Goal: Entertainment & Leisure: Browse casually

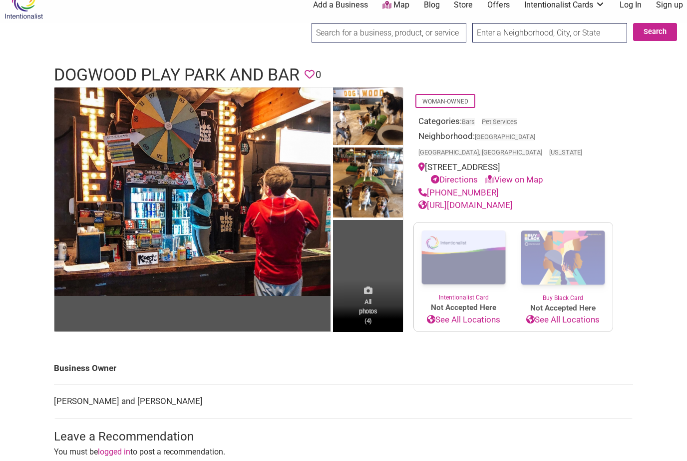
scroll to position [17, 0]
click at [374, 297] on span "All photos (4)" at bounding box center [368, 311] width 18 height 28
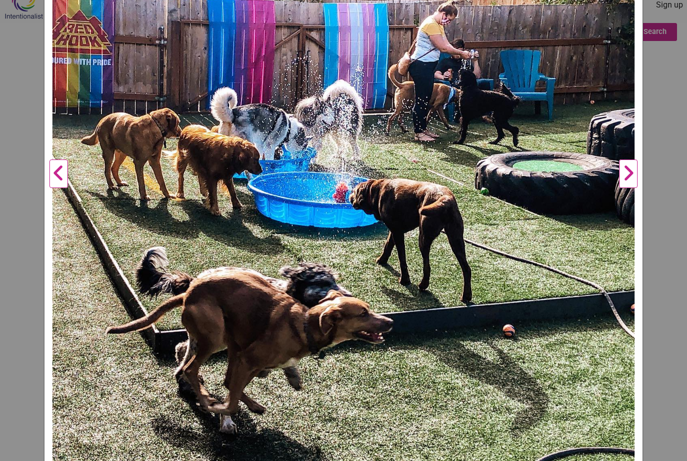
scroll to position [251, 0]
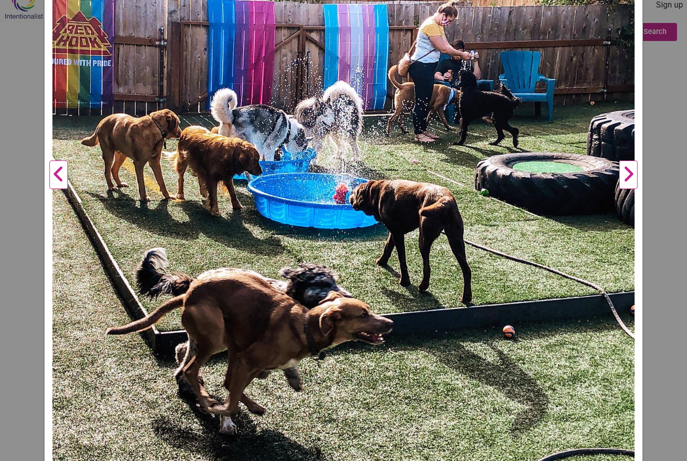
click at [621, 177] on button "Next" at bounding box center [628, 175] width 27 height 590
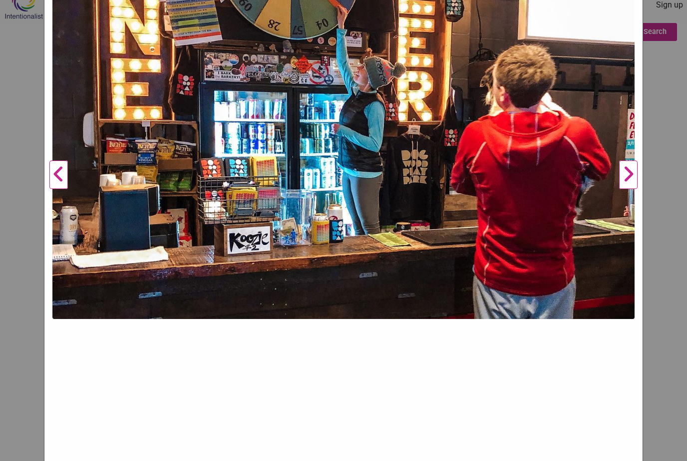
click at [628, 181] on button "Next" at bounding box center [628, 175] width 27 height 590
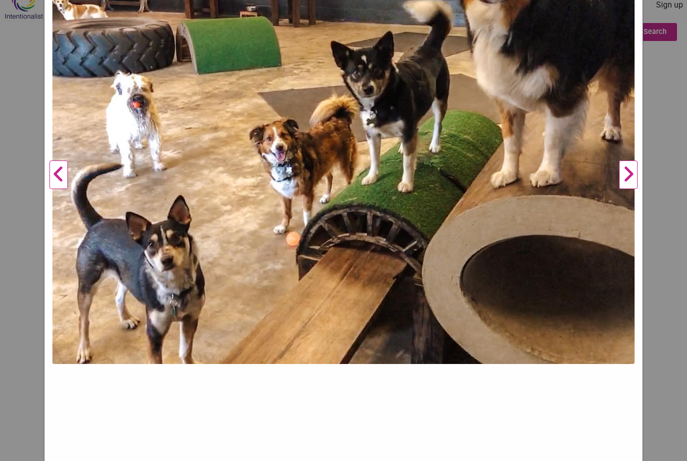
click at [628, 181] on button "Next" at bounding box center [628, 175] width 27 height 590
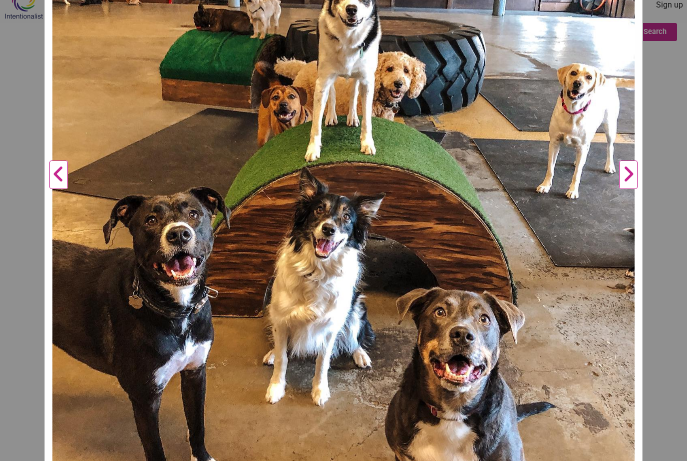
click at [628, 181] on button "Next" at bounding box center [628, 175] width 27 height 590
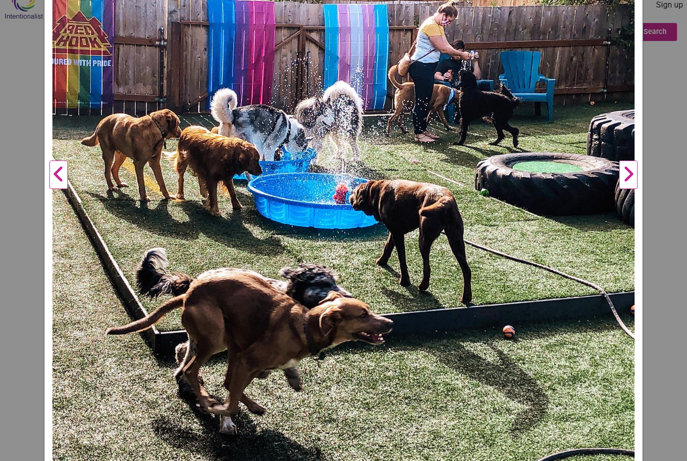
click at [628, 181] on button "Next" at bounding box center [628, 175] width 27 height 590
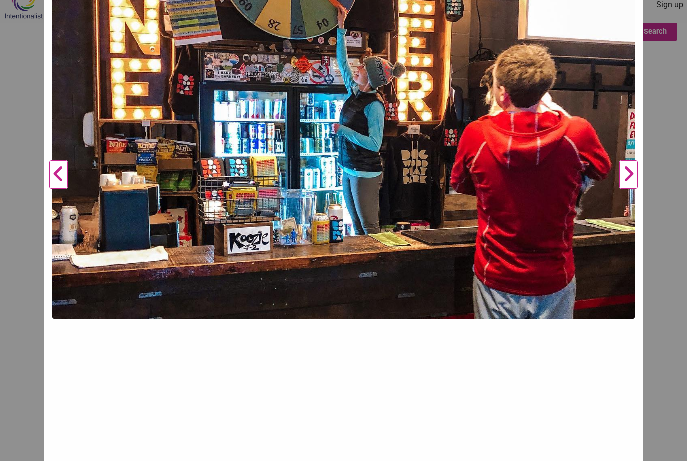
click at [628, 181] on button "Next" at bounding box center [628, 175] width 27 height 590
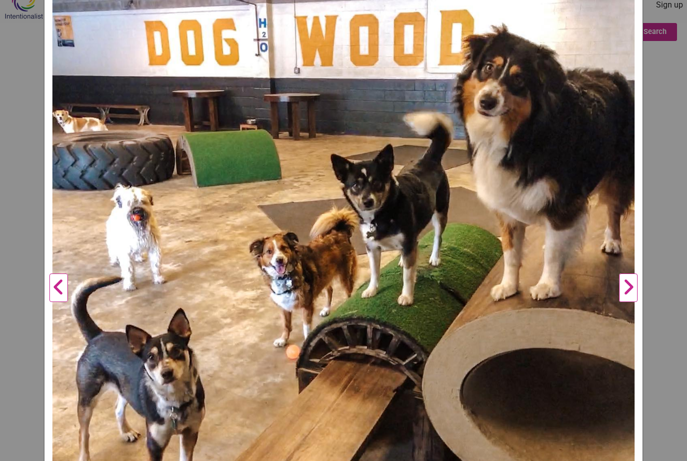
scroll to position [147, 0]
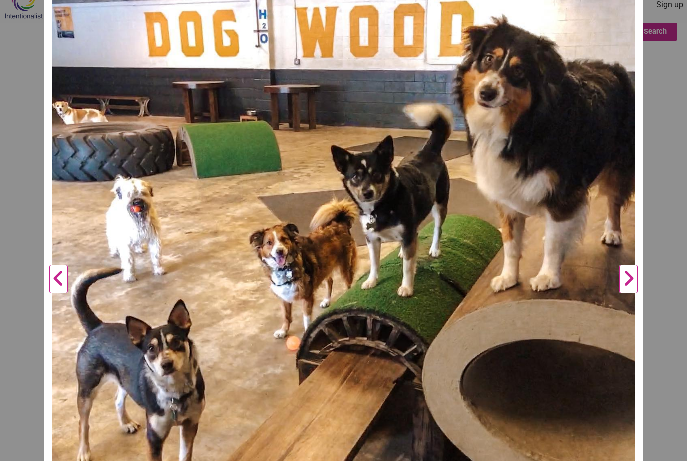
click at [629, 285] on button "Next" at bounding box center [628, 279] width 27 height 590
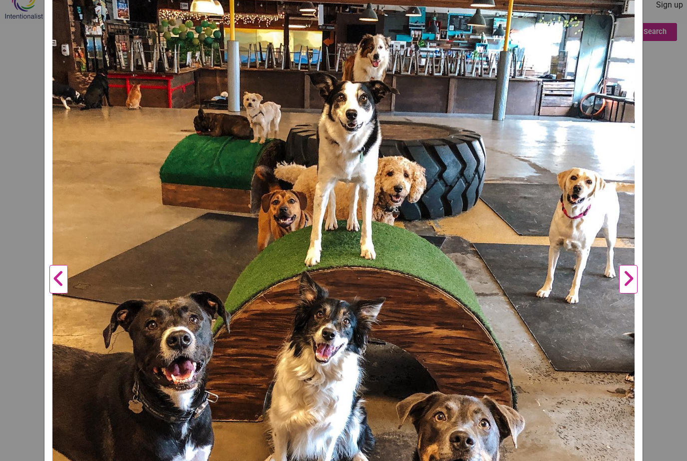
click at [629, 285] on button "Next" at bounding box center [628, 279] width 27 height 590
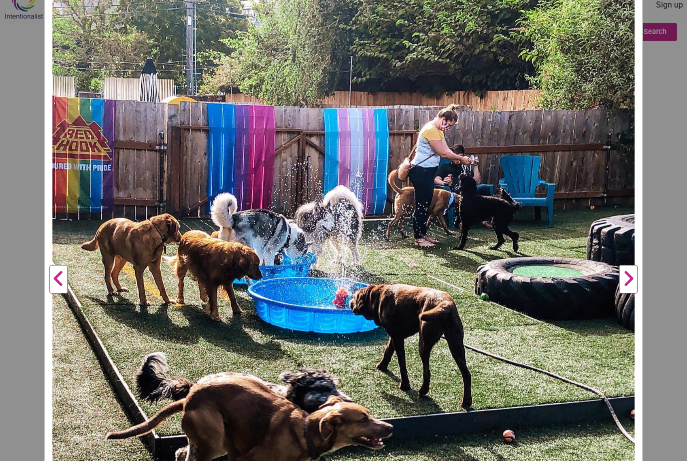
click at [629, 285] on button "Next" at bounding box center [628, 279] width 27 height 590
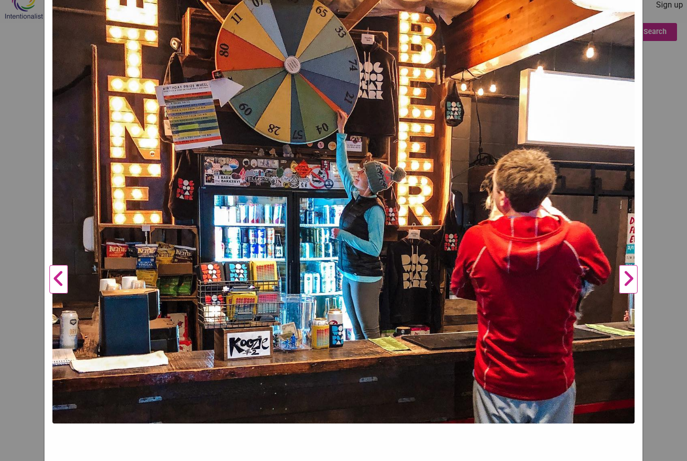
click at [629, 285] on button "Next" at bounding box center [628, 279] width 27 height 590
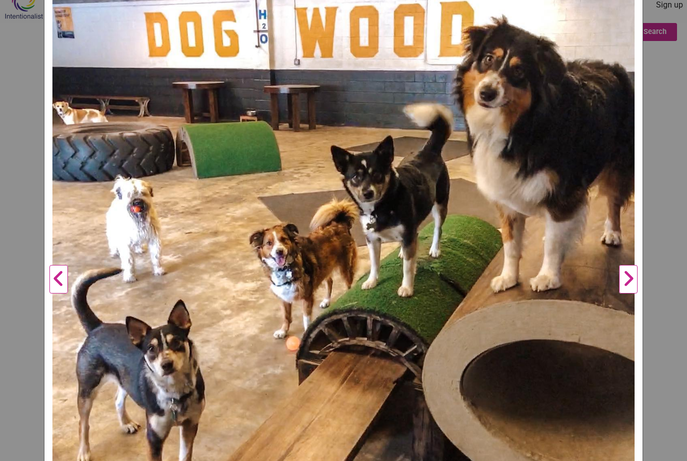
click at [629, 285] on button "Next" at bounding box center [628, 279] width 27 height 590
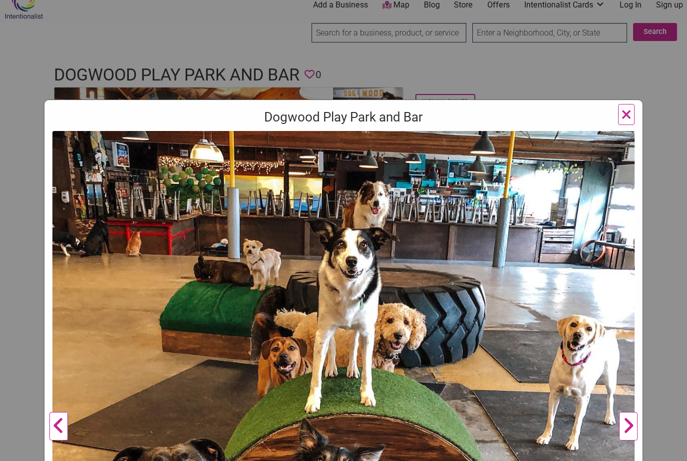
scroll to position [0, 0]
click at [624, 118] on span "×" at bounding box center [626, 113] width 10 height 23
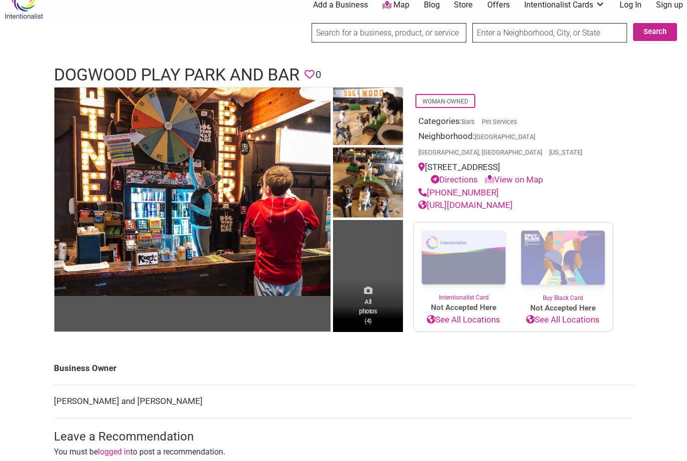
click at [376, 297] on span "All photos (4)" at bounding box center [368, 311] width 18 height 28
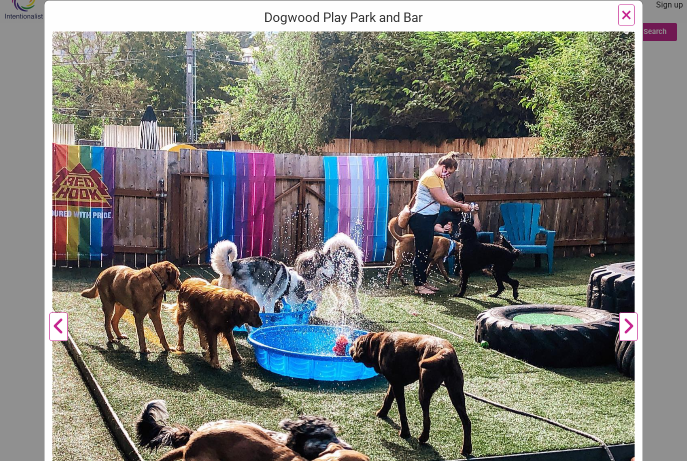
click at [630, 332] on button "Next" at bounding box center [628, 326] width 27 height 590
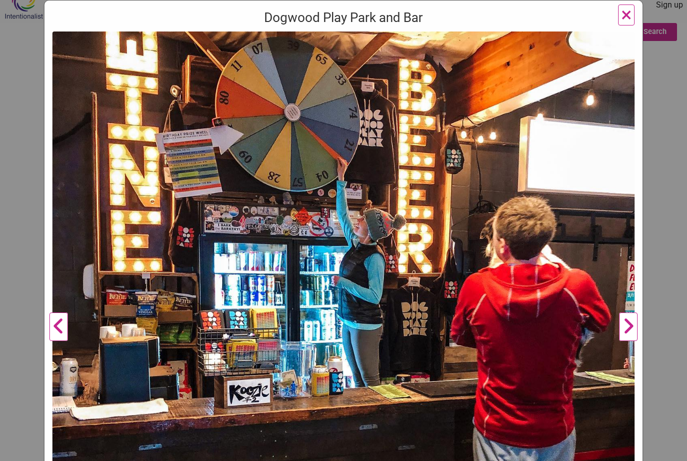
click at [630, 332] on button "Next" at bounding box center [628, 326] width 27 height 590
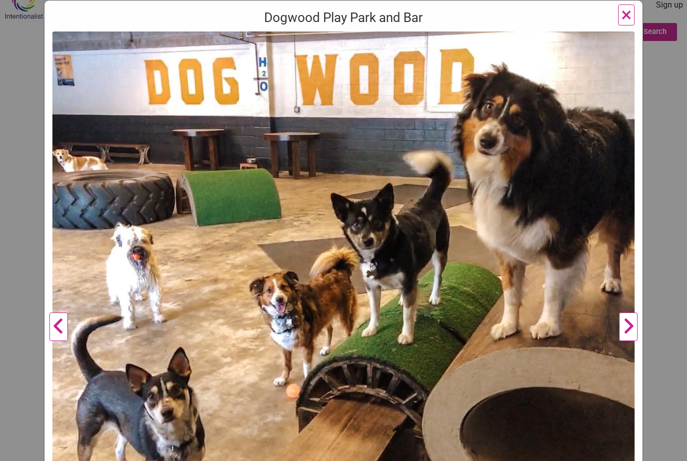
click at [630, 332] on button "Next" at bounding box center [628, 326] width 27 height 590
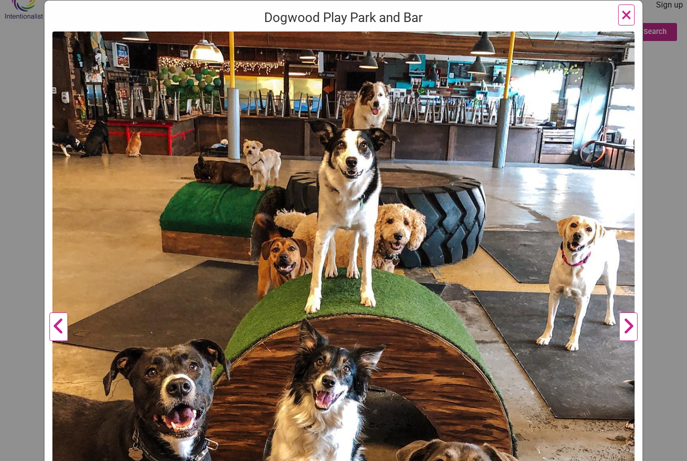
click at [483, 292] on img at bounding box center [343, 322] width 582 height 582
drag, startPoint x: 450, startPoint y: 215, endPoint x: 343, endPoint y: 115, distance: 146.7
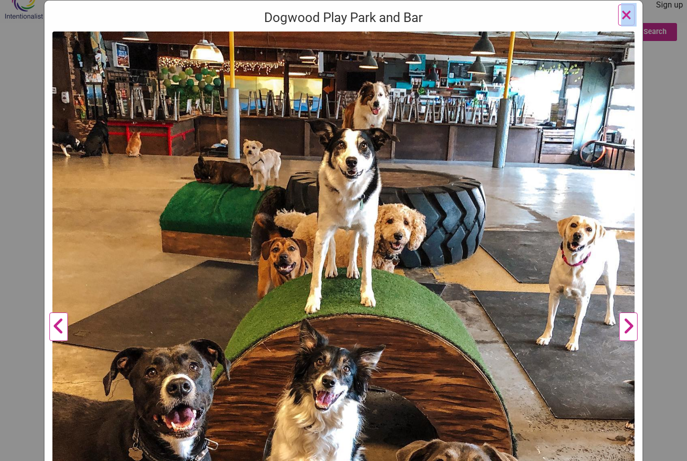
drag, startPoint x: 528, startPoint y: 198, endPoint x: 542, endPoint y: 116, distance: 83.7
click at [482, 130] on img at bounding box center [343, 322] width 582 height 582
click at [626, 15] on span "×" at bounding box center [626, 14] width 10 height 23
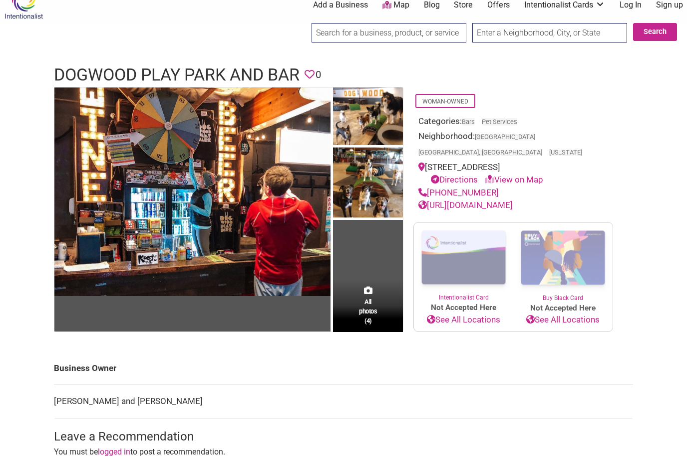
drag, startPoint x: 372, startPoint y: 172, endPoint x: 374, endPoint y: 177, distance: 5.6
click at [374, 177] on img at bounding box center [368, 183] width 70 height 72
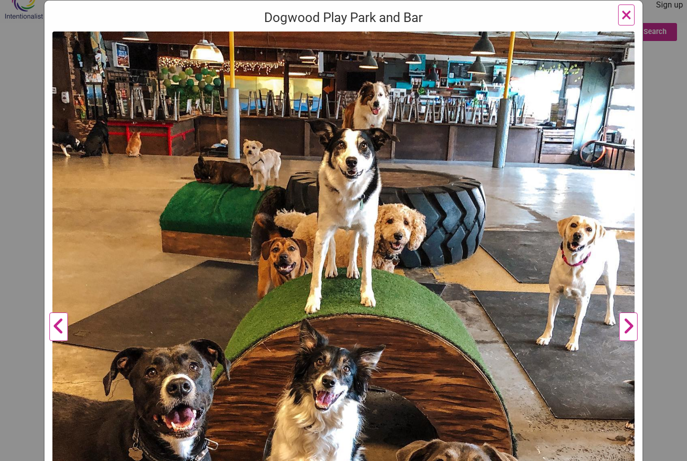
click at [624, 16] on span "×" at bounding box center [626, 14] width 10 height 23
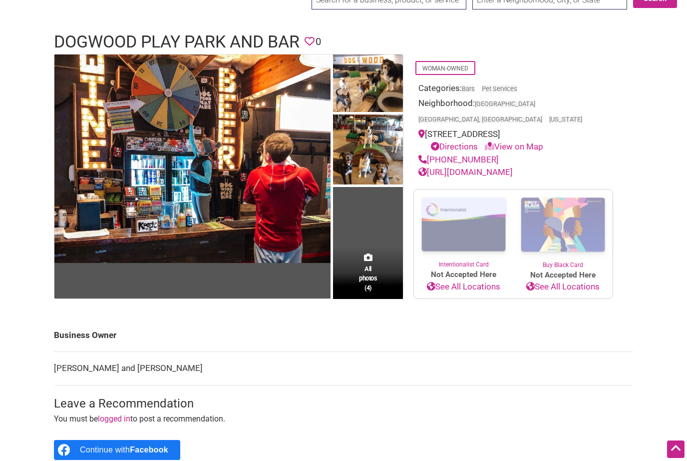
scroll to position [50, 0]
